Goal: Task Accomplishment & Management: Manage account settings

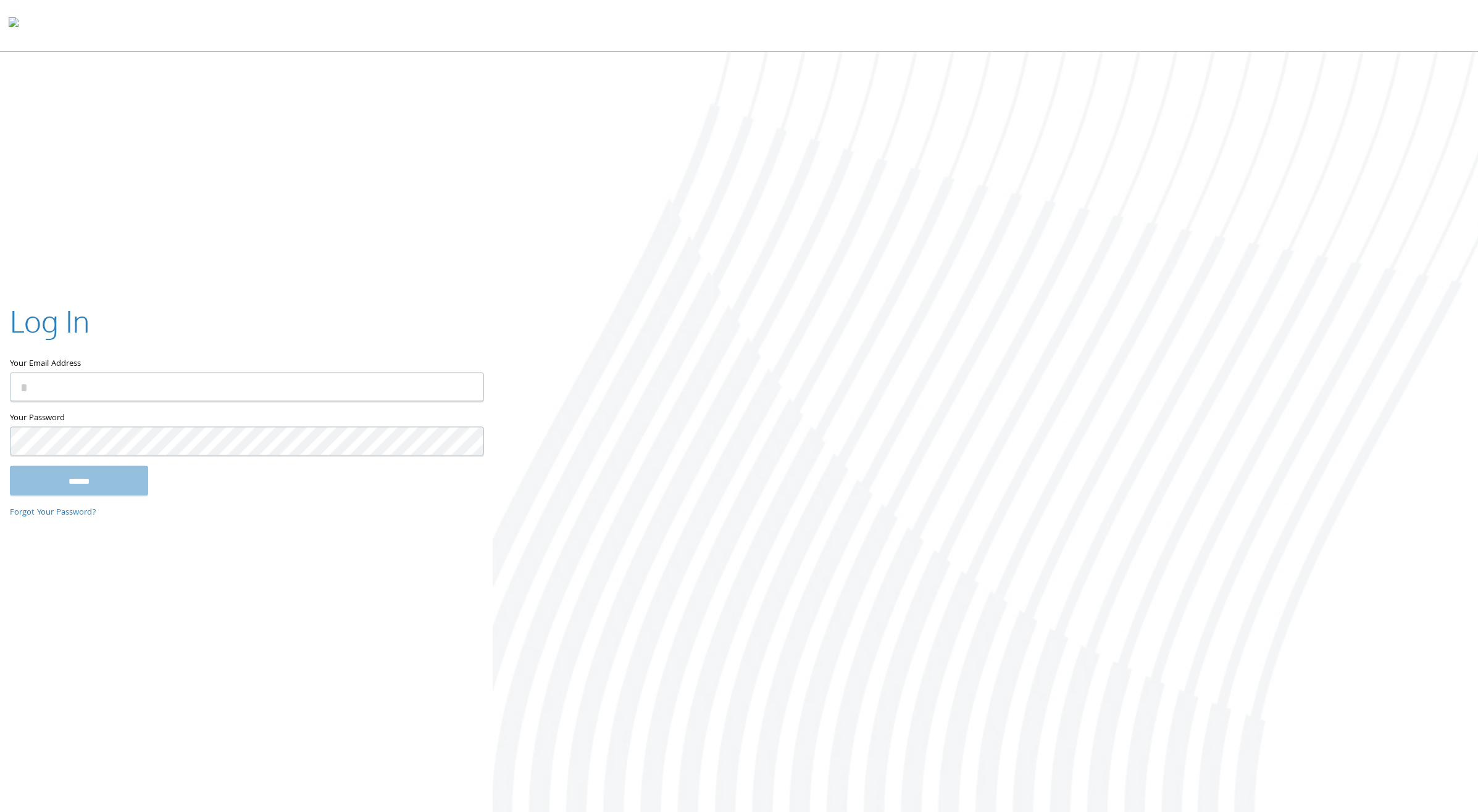
type input "**********"
click at [99, 469] on input "******" at bounding box center [79, 480] width 138 height 30
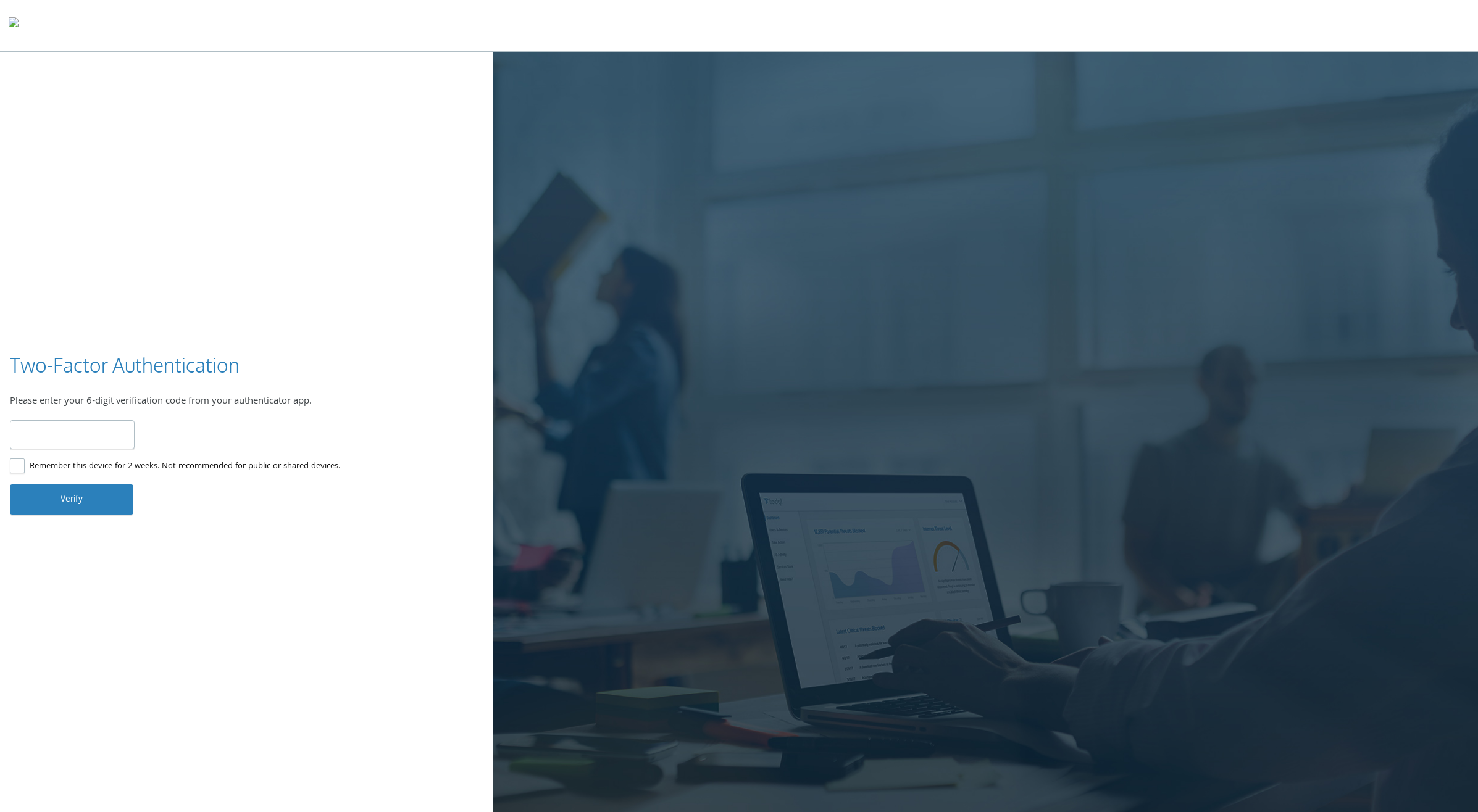
click at [116, 427] on input "number" at bounding box center [72, 434] width 125 height 29
type input "******"
